Goal: Subscribe to service/newsletter

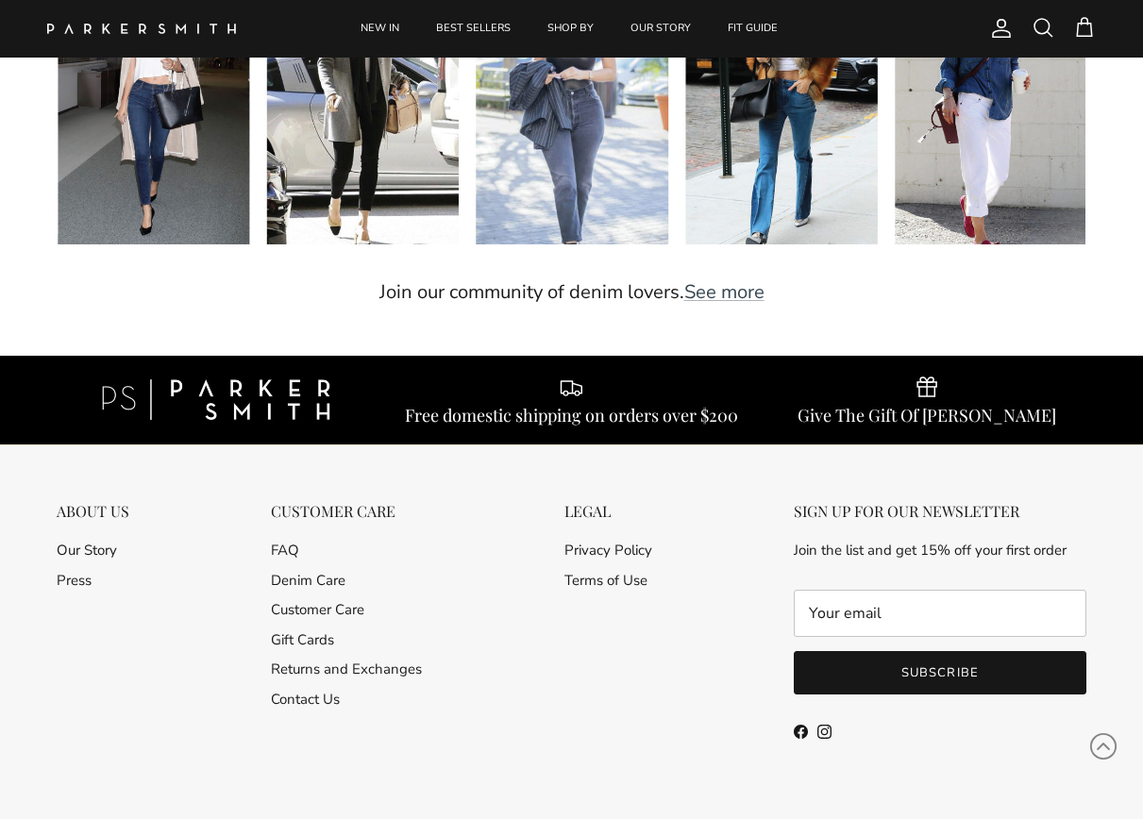
scroll to position [4216, 0]
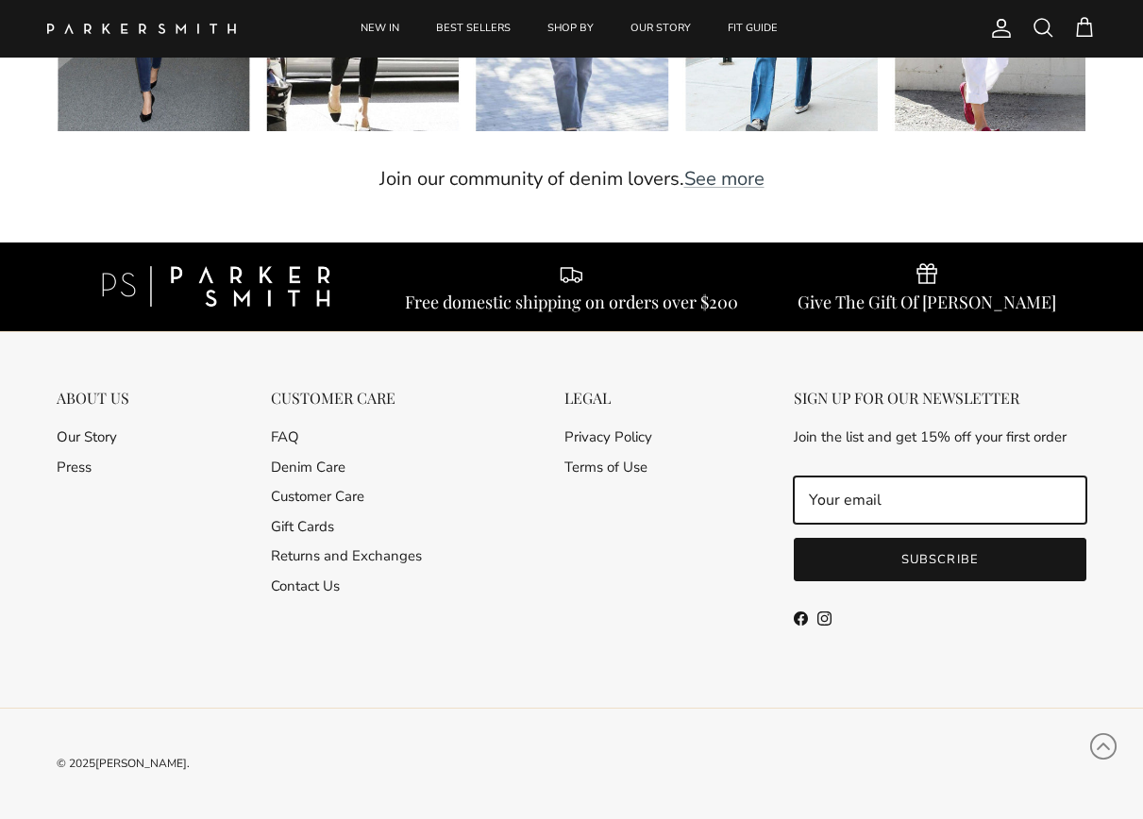
click at [828, 505] on input "Email" at bounding box center [940, 500] width 293 height 47
type input "[EMAIL_ADDRESS][DOMAIN_NAME]"
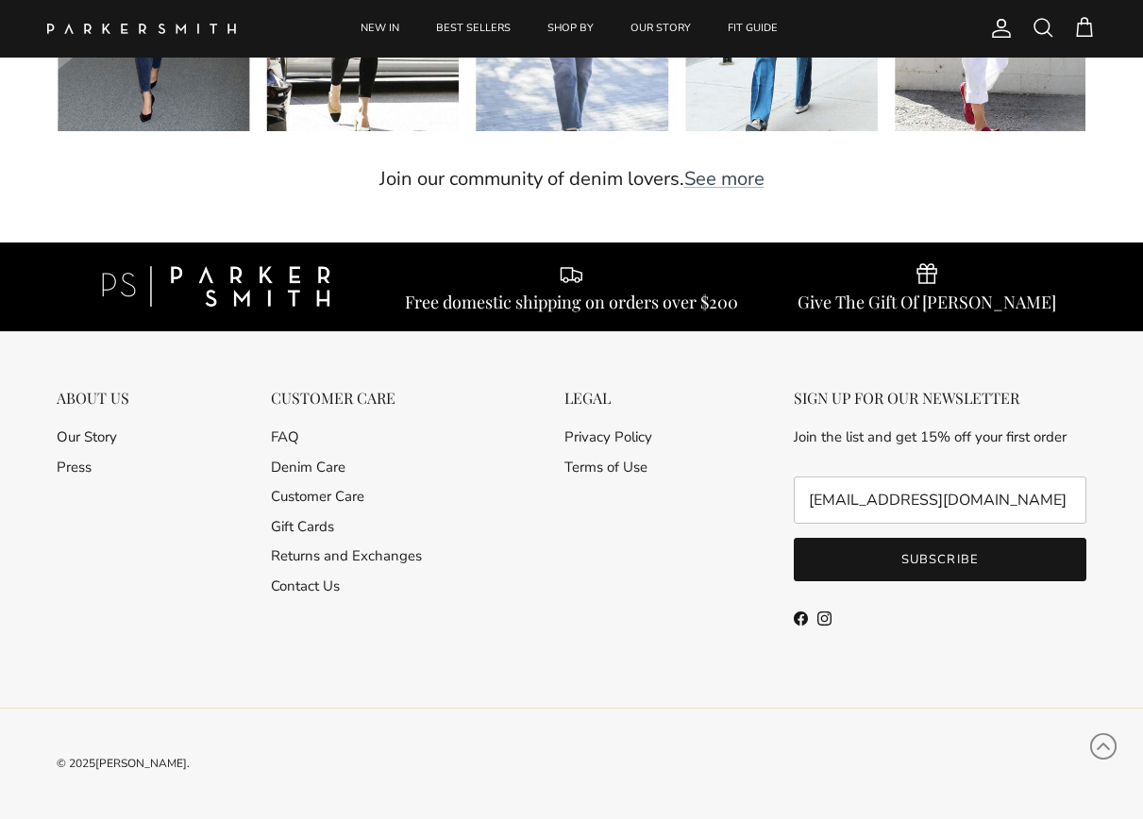
click at [895, 554] on button "Subscribe" at bounding box center [940, 559] width 293 height 43
click at [868, 554] on button "Subscribe" at bounding box center [940, 559] width 293 height 43
click at [858, 554] on button "Subscribe" at bounding box center [940, 559] width 293 height 43
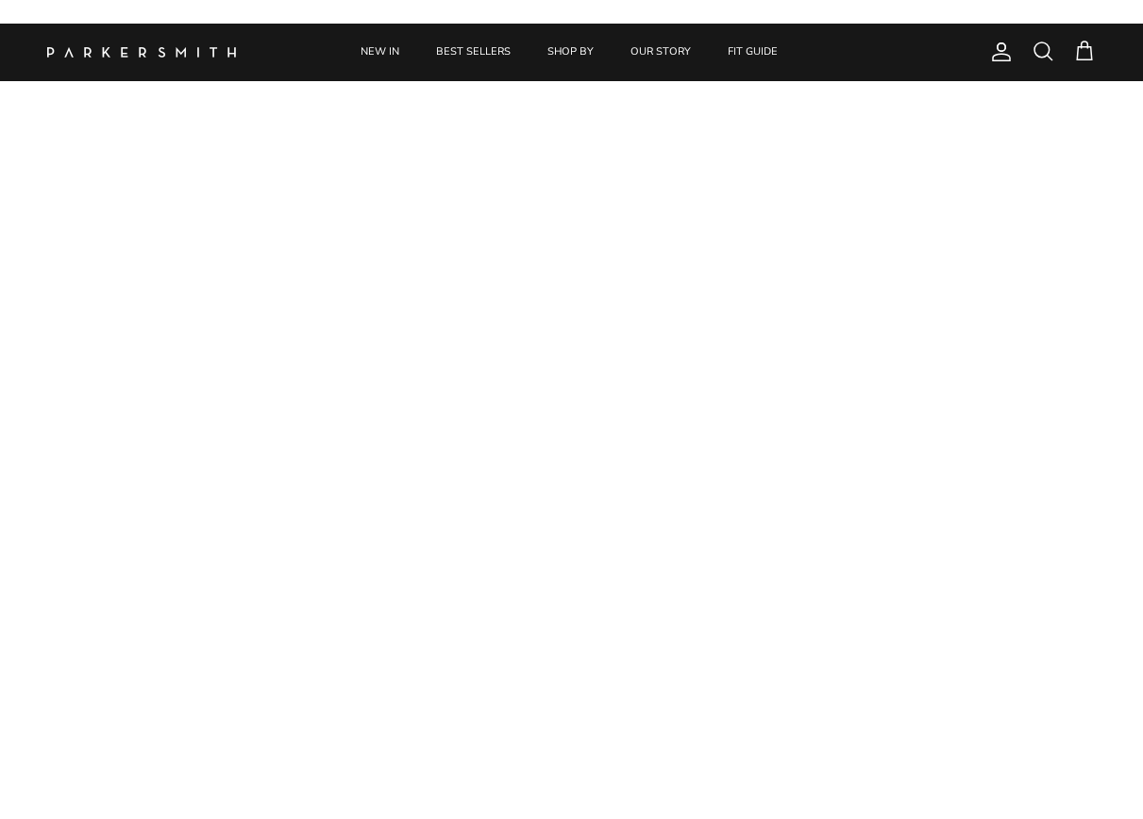
scroll to position [4178, 0]
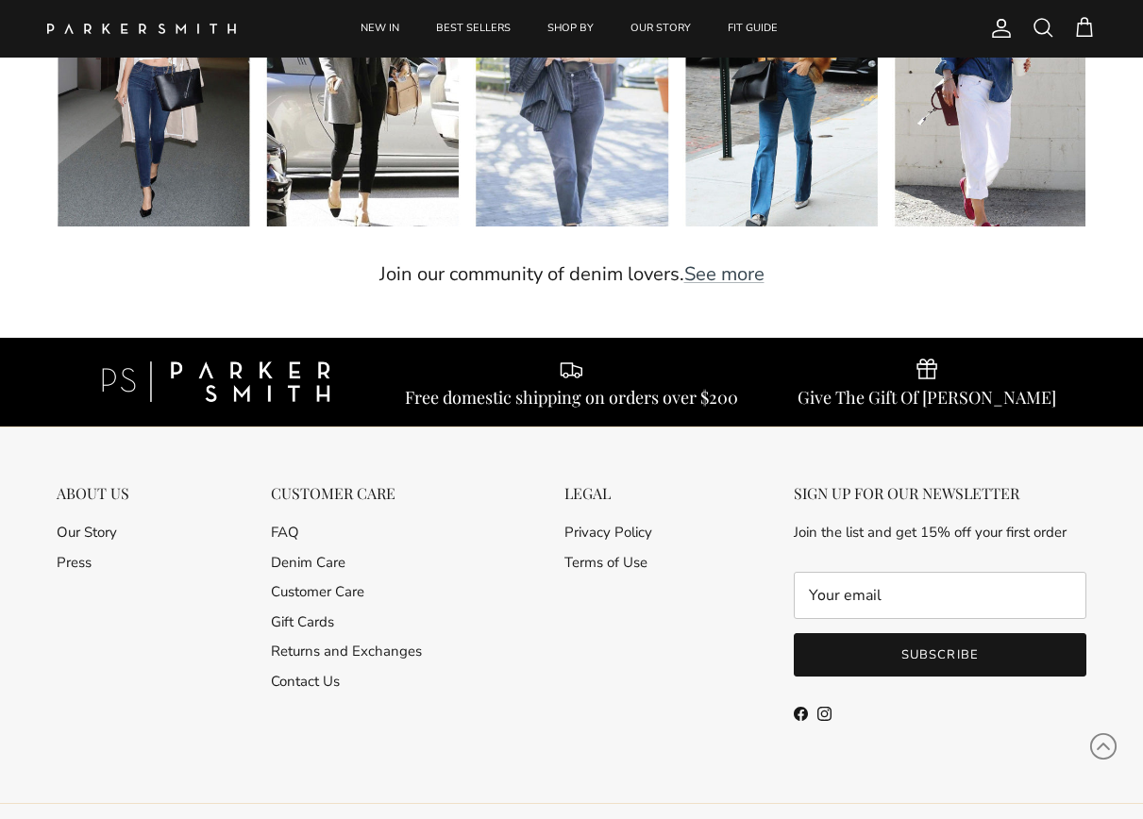
scroll to position [4216, 0]
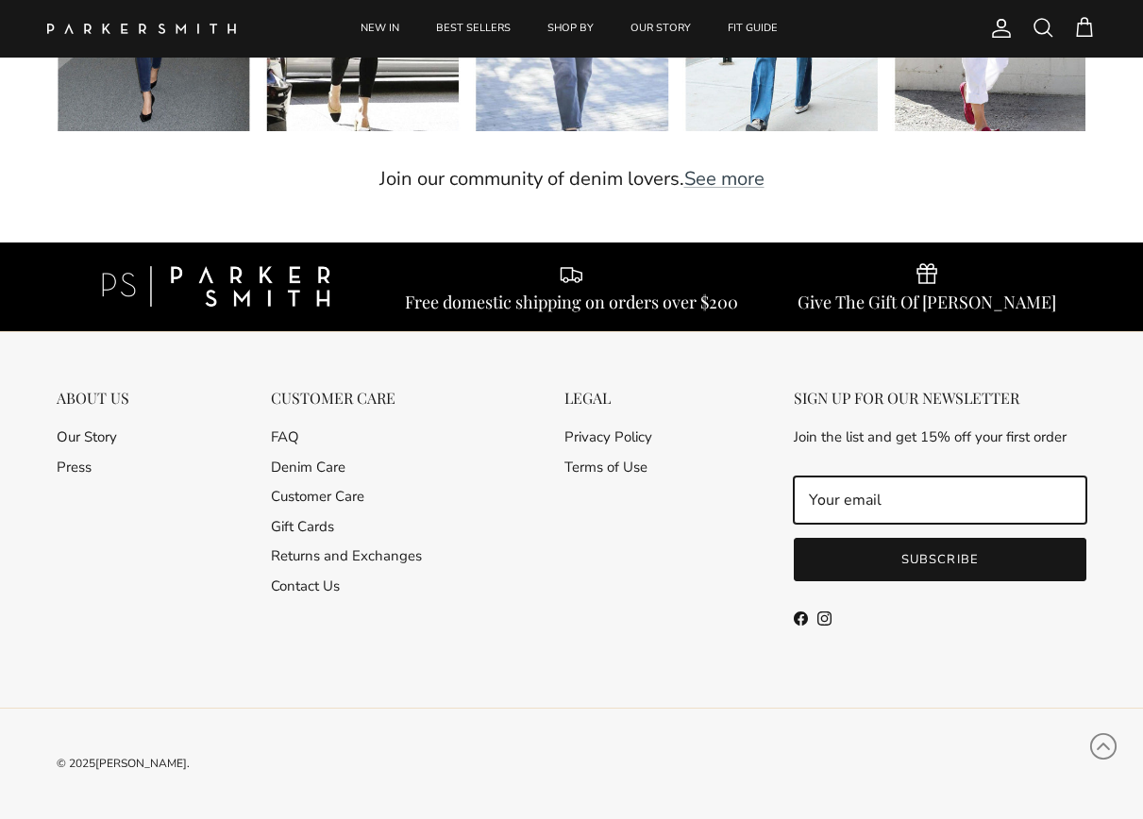
click at [910, 492] on input "Email" at bounding box center [940, 500] width 293 height 47
type input "[EMAIL_ADDRESS][DOMAIN_NAME]"
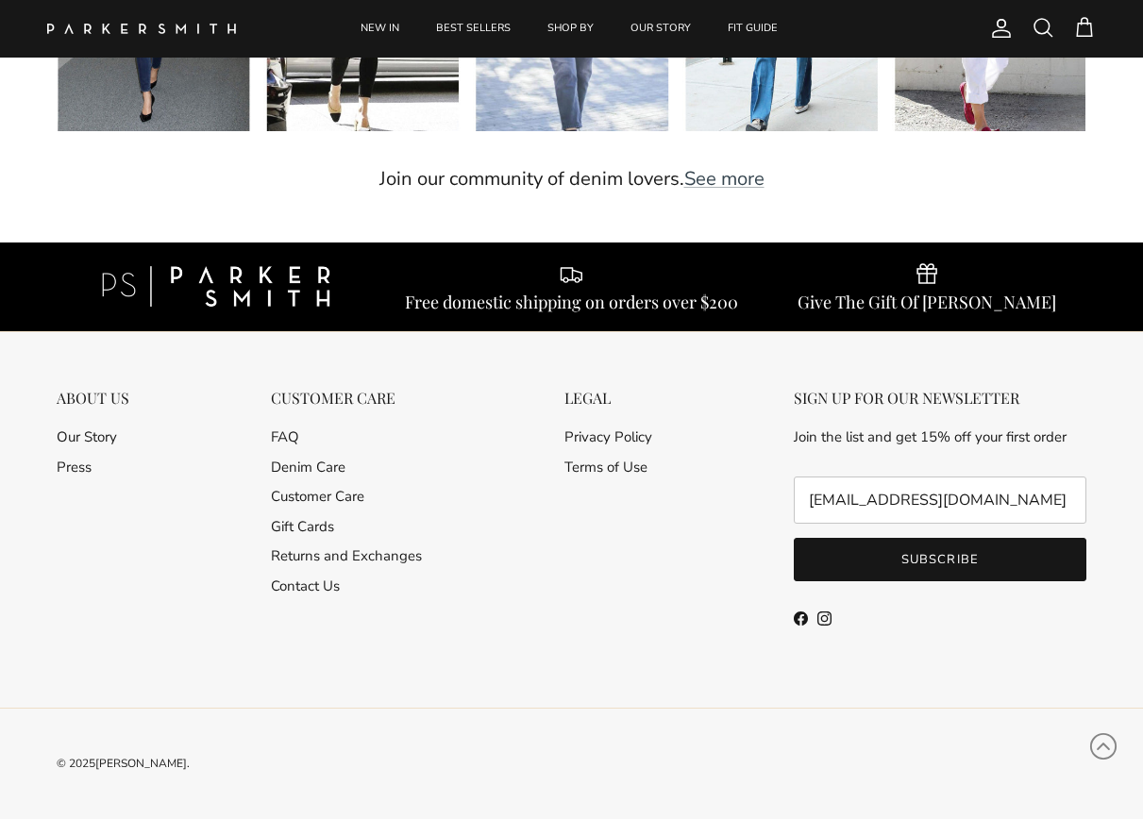
click at [911, 555] on button "Subscribe" at bounding box center [940, 559] width 293 height 43
click at [904, 557] on button "Subscribe" at bounding box center [940, 559] width 293 height 43
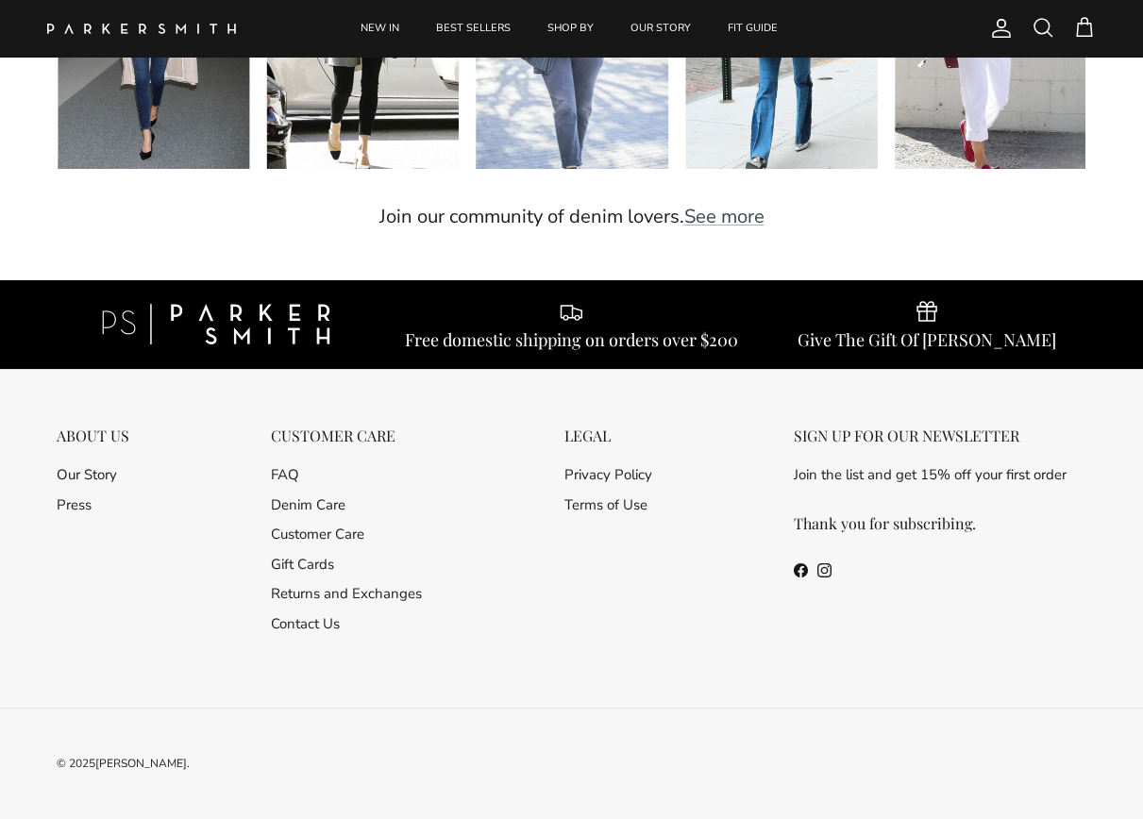
scroll to position [4178, 0]
